Goal: Information Seeking & Learning: Check status

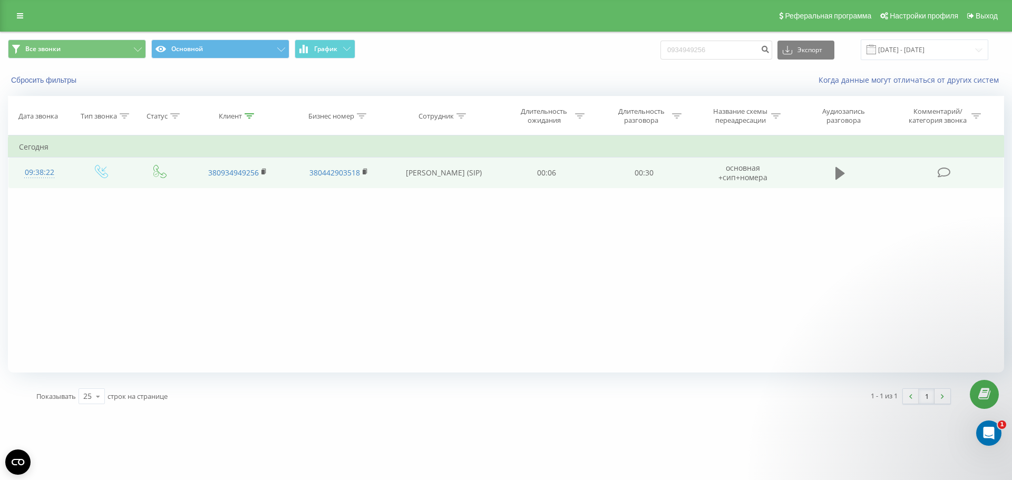
click at [844, 173] on icon at bounding box center [839, 173] width 9 height 13
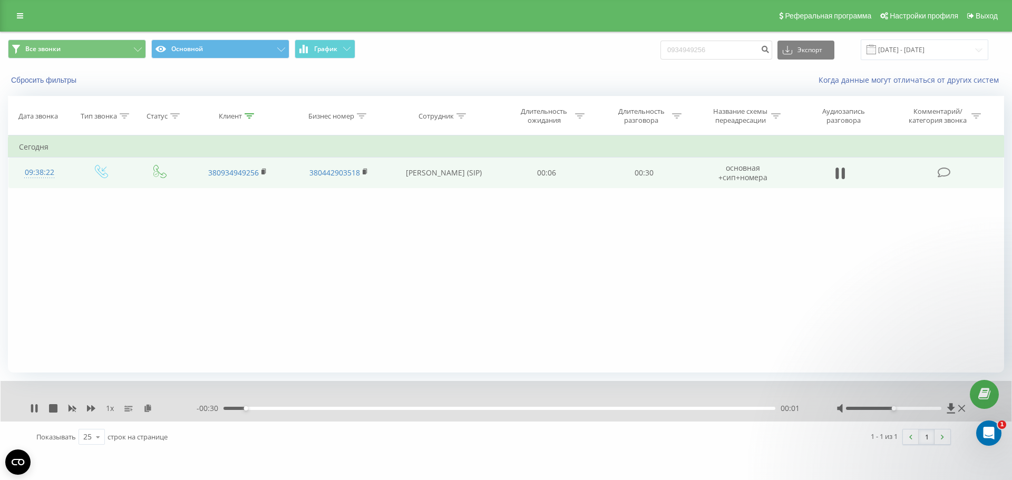
click at [921, 413] on div at bounding box center [901, 408] width 131 height 11
click at [930, 409] on div at bounding box center [894, 408] width 96 height 3
click at [903, 408] on div at bounding box center [894, 408] width 96 height 3
click at [895, 407] on div at bounding box center [894, 408] width 96 height 3
click at [889, 406] on div at bounding box center [901, 408] width 131 height 11
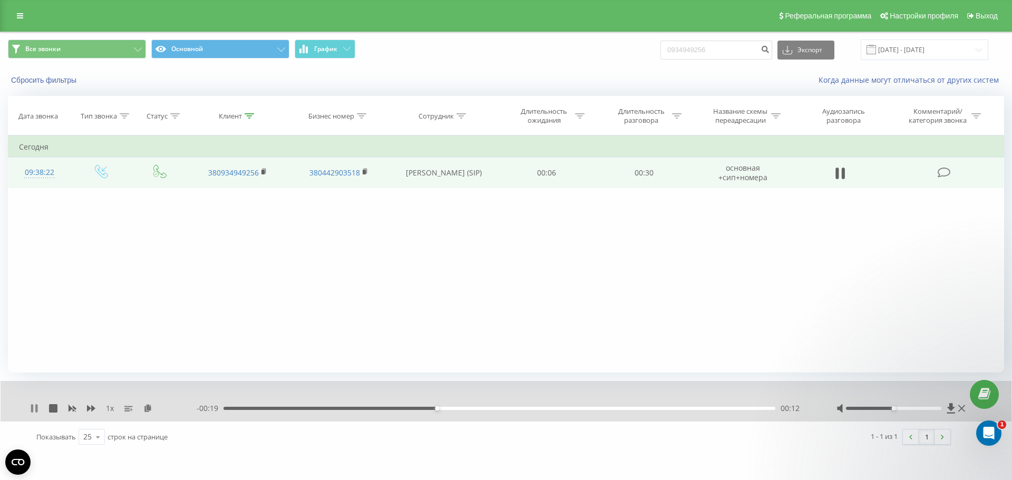
click at [36, 407] on icon at bounding box center [36, 408] width 2 height 8
drag, startPoint x: 721, startPoint y: 50, endPoint x: 639, endPoint y: 48, distance: 82.2
click at [636, 50] on div "Все звонки Основной График 0934949256 Экспорт .csv .xls .xlsx [DATE] - [DATE]" at bounding box center [506, 50] width 996 height 21
paste input "93386999"
type input "0993386999"
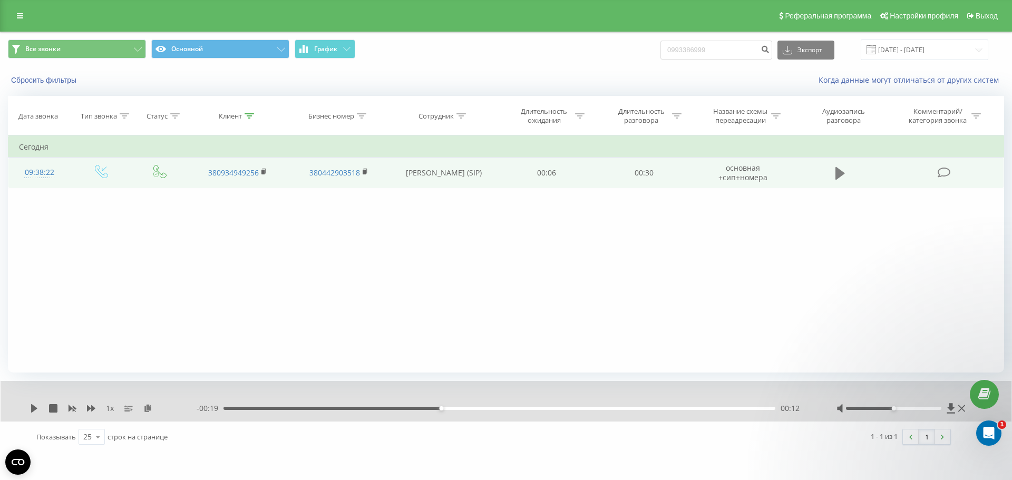
click at [838, 172] on icon at bounding box center [839, 173] width 9 height 13
click at [840, 172] on icon at bounding box center [839, 173] width 9 height 15
click at [728, 51] on input "0993386999" at bounding box center [716, 50] width 112 height 19
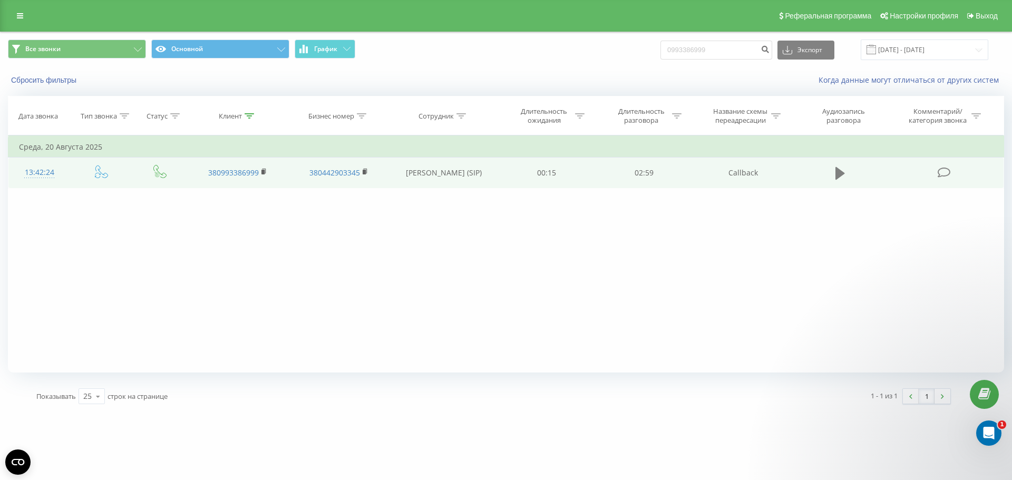
click at [841, 173] on icon at bounding box center [839, 173] width 9 height 13
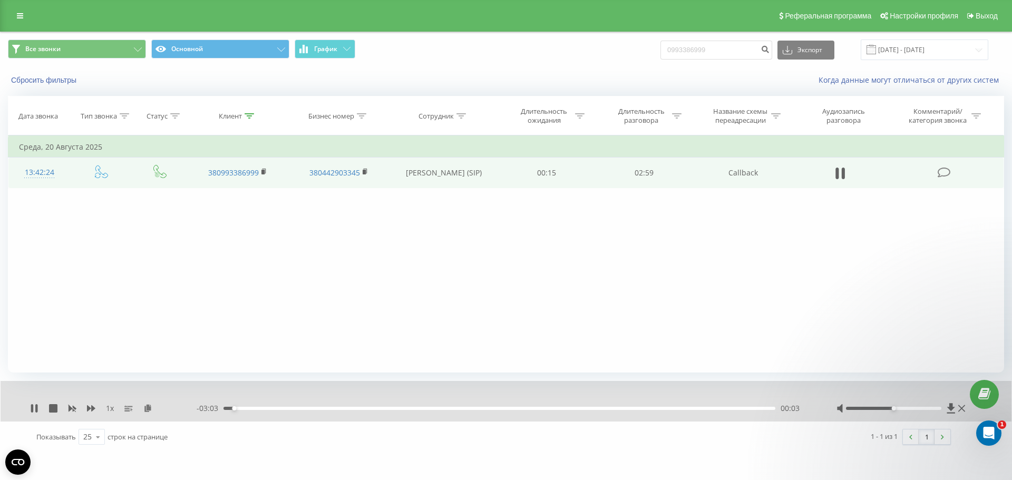
click at [911, 410] on div at bounding box center [901, 408] width 131 height 11
click at [913, 408] on div at bounding box center [894, 408] width 96 height 3
drag, startPoint x: 913, startPoint y: 408, endPoint x: 883, endPoint y: 408, distance: 29.5
click at [883, 408] on div "Accessibility label" at bounding box center [883, 408] width 4 height 4
drag, startPoint x: 884, startPoint y: 407, endPoint x: 876, endPoint y: 407, distance: 7.4
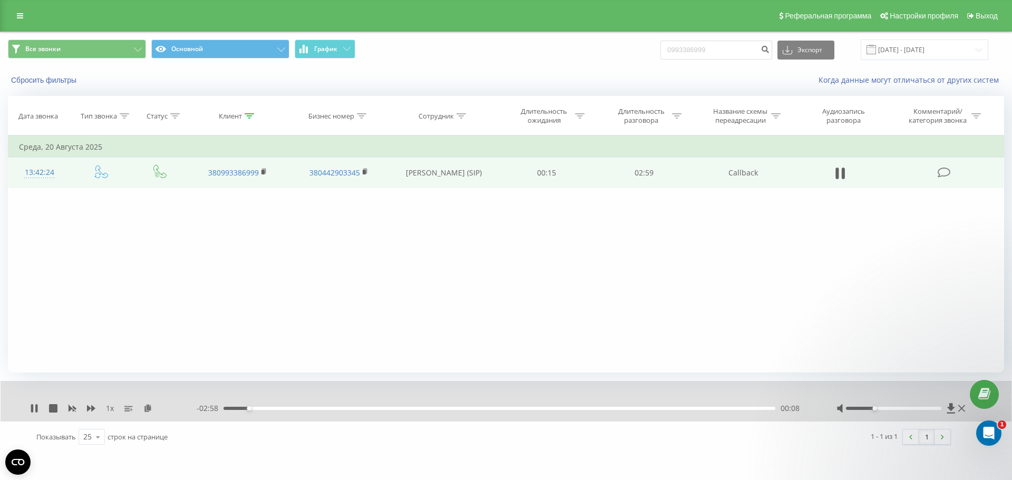
click at [876, 407] on div at bounding box center [894, 408] width 96 height 3
drag, startPoint x: 876, startPoint y: 408, endPoint x: 899, endPoint y: 408, distance: 23.2
click at [899, 408] on div at bounding box center [894, 408] width 96 height 3
click at [32, 406] on icon at bounding box center [32, 408] width 2 height 8
click at [427, 273] on div "Фильтровать по условию Равно Введите значение Отмена OK Фильтровать по условию …" at bounding box center [506, 253] width 996 height 237
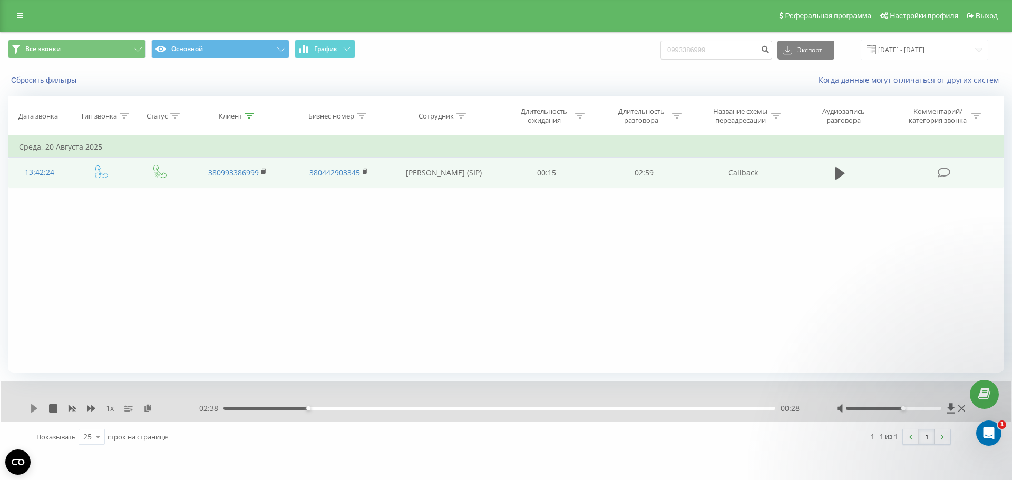
click at [37, 408] on icon at bounding box center [34, 408] width 6 height 8
click at [34, 409] on icon at bounding box center [34, 408] width 8 height 8
click at [34, 406] on icon at bounding box center [34, 408] width 8 height 8
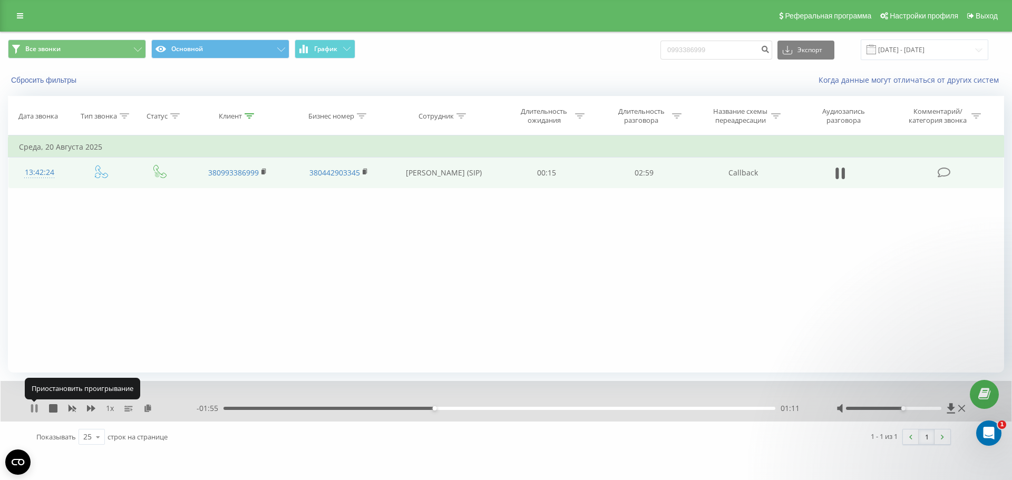
click at [33, 409] on icon at bounding box center [32, 408] width 2 height 8
click at [34, 408] on icon at bounding box center [34, 408] width 6 height 8
click at [35, 408] on icon at bounding box center [34, 408] width 8 height 8
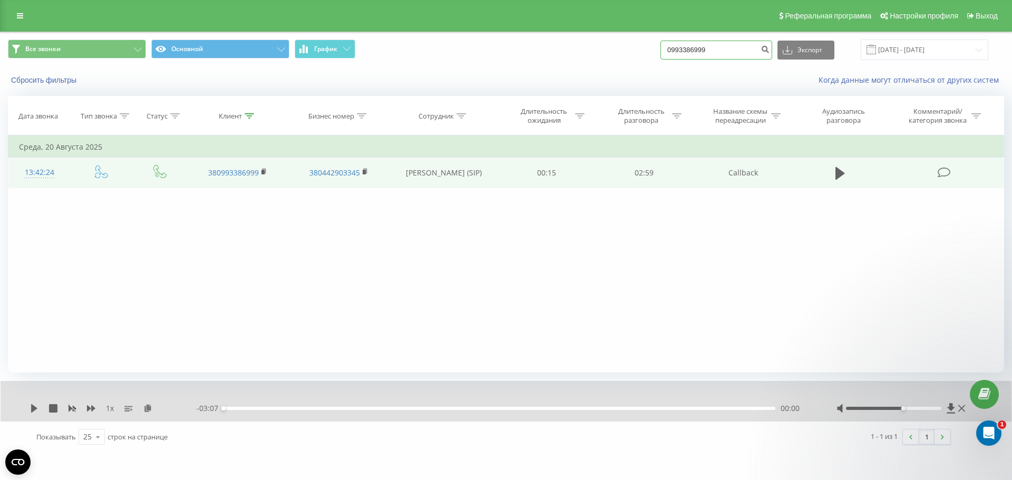
click at [723, 48] on input "0993386999" at bounding box center [716, 50] width 112 height 19
paste input "380633376970"
type input "380633376970"
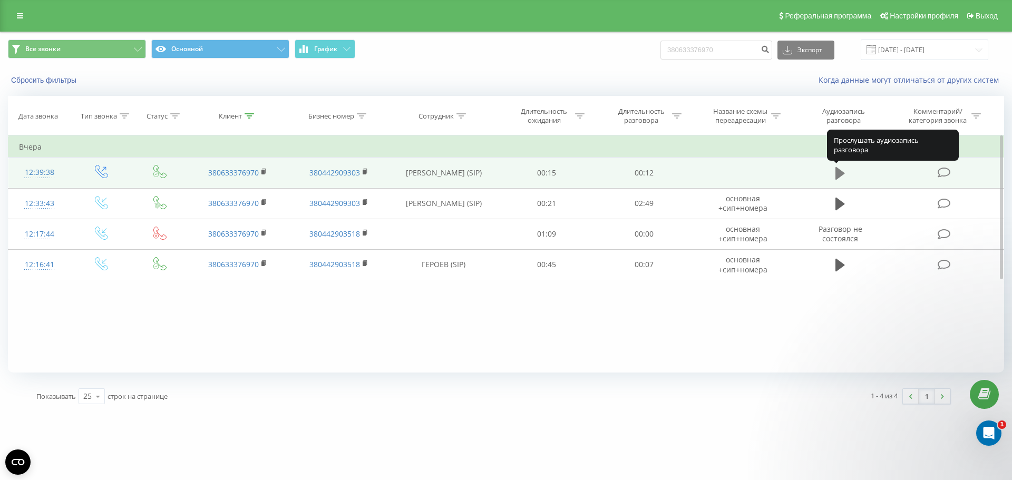
click at [839, 173] on icon at bounding box center [839, 173] width 9 height 13
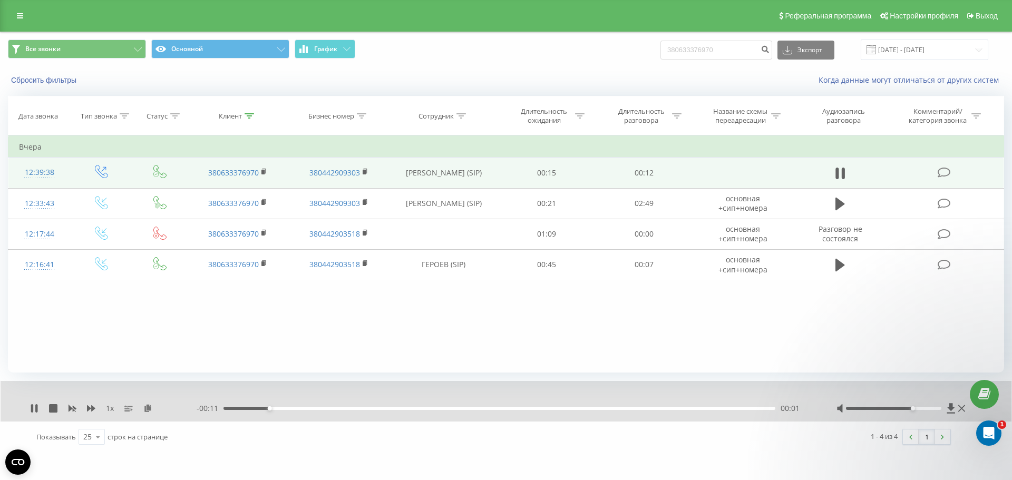
click at [912, 410] on div at bounding box center [894, 408] width 96 height 3
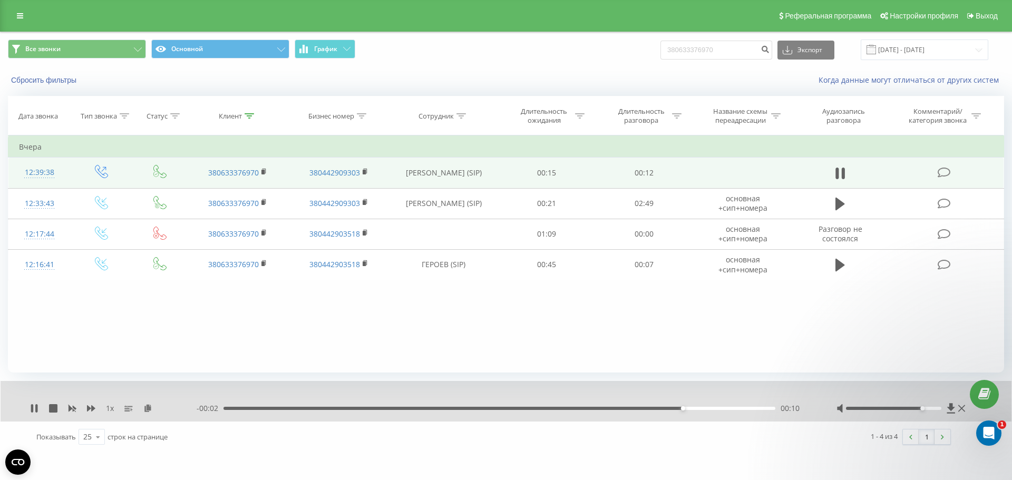
click at [926, 410] on div at bounding box center [894, 408] width 96 height 3
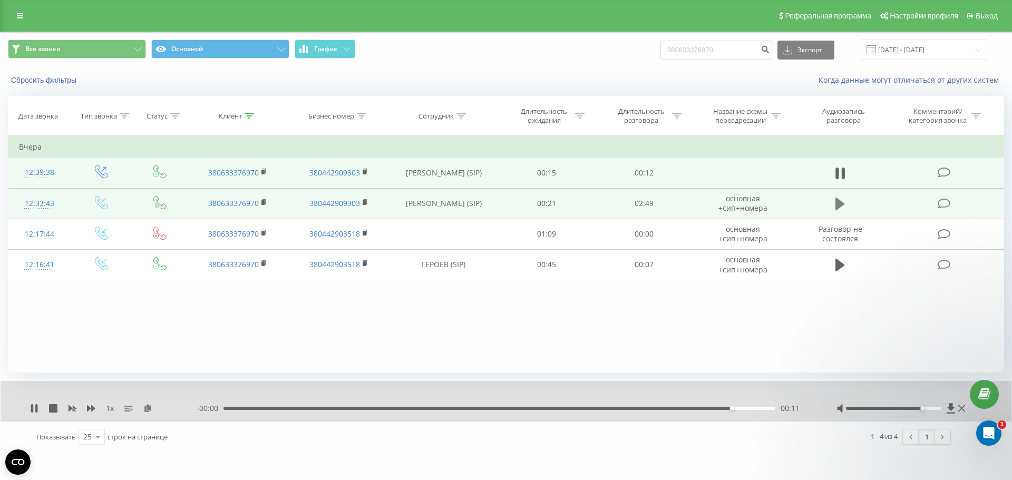
click at [838, 203] on icon at bounding box center [839, 204] width 9 height 13
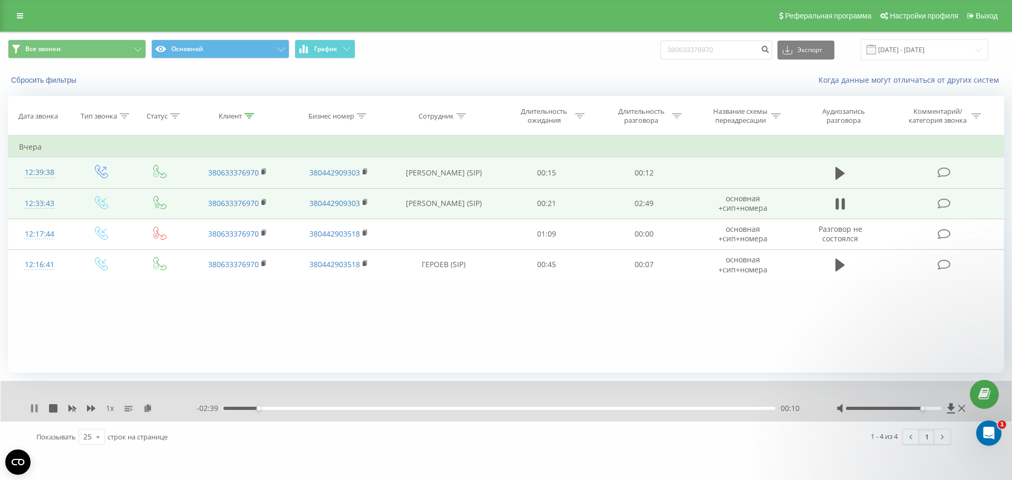
click at [36, 408] on icon at bounding box center [36, 408] width 2 height 8
click at [32, 411] on icon at bounding box center [34, 408] width 6 height 8
click at [784, 332] on div "Фильтровать по условию Равно Введите значение Отмена OK Фильтровать по условию …" at bounding box center [506, 253] width 996 height 237
click at [840, 203] on icon at bounding box center [839, 204] width 9 height 15
